Goal: Ask a question

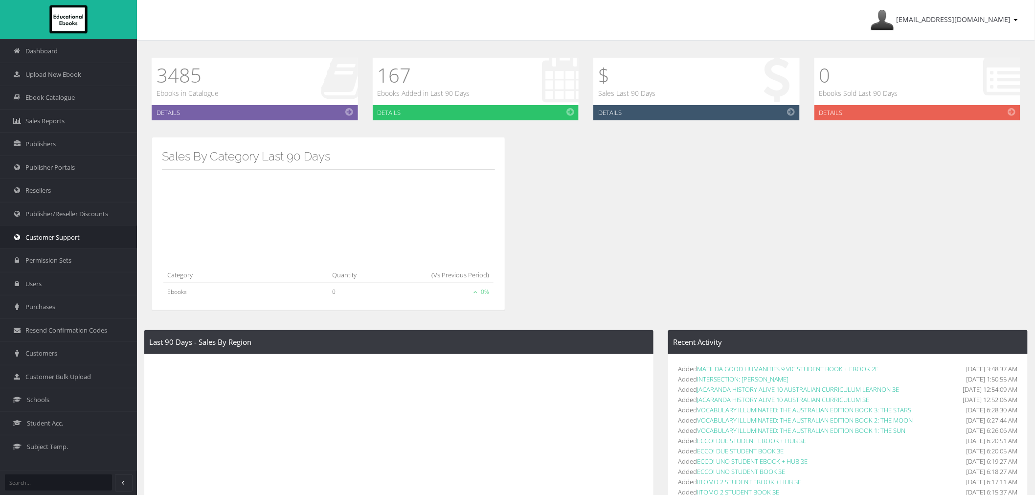
click at [55, 240] on span "Customer Support" at bounding box center [52, 237] width 54 height 9
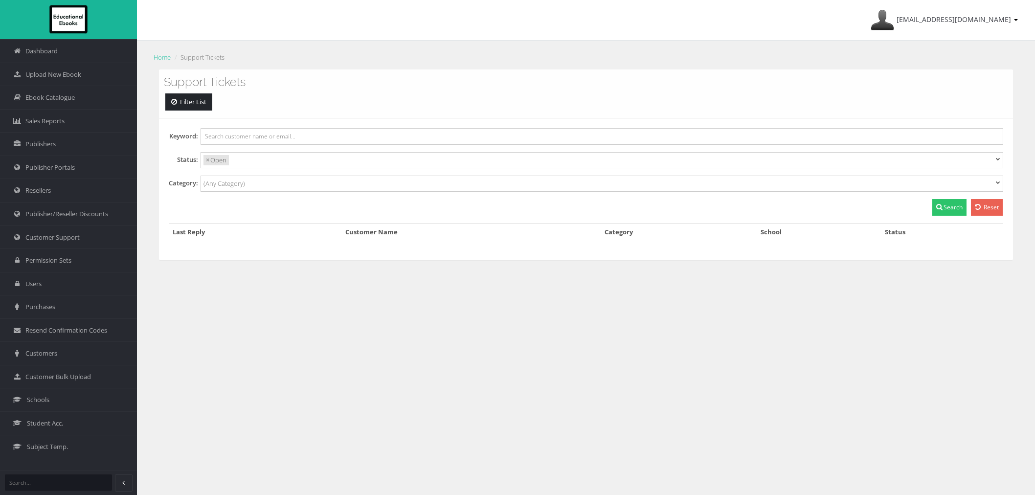
select select
